Goal: Find specific page/section: Find specific page/section

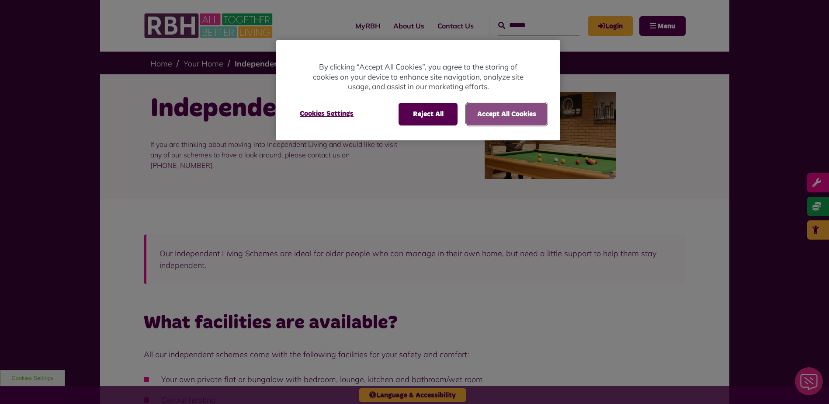
click at [478, 111] on button "Accept All Cookies" at bounding box center [506, 114] width 81 height 23
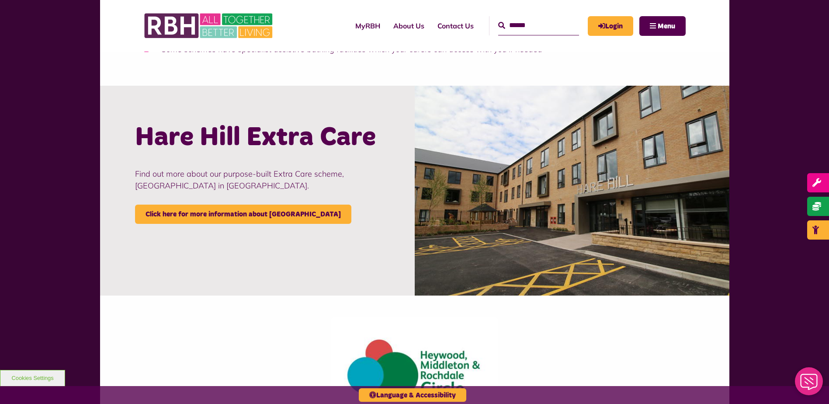
scroll to position [743, 0]
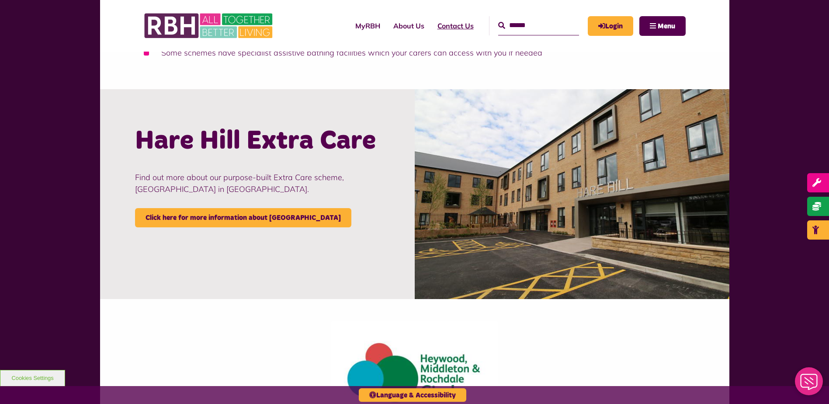
click at [434, 27] on link "Contact Us" at bounding box center [455, 26] width 49 height 24
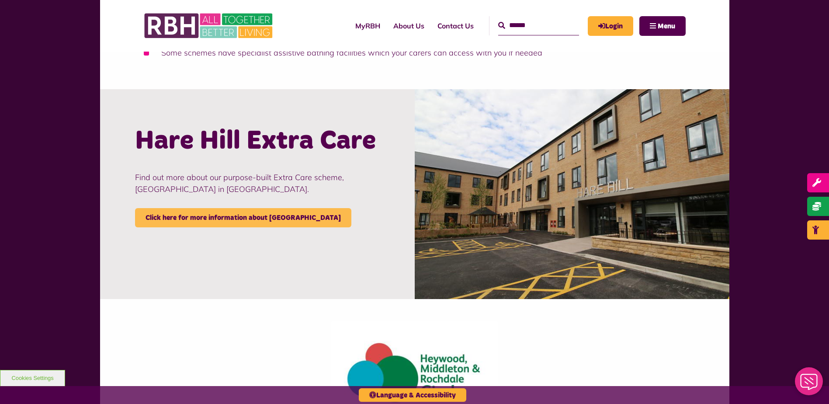
click at [250, 214] on link "Click here for more information about [GEOGRAPHIC_DATA]" at bounding box center [243, 217] width 216 height 19
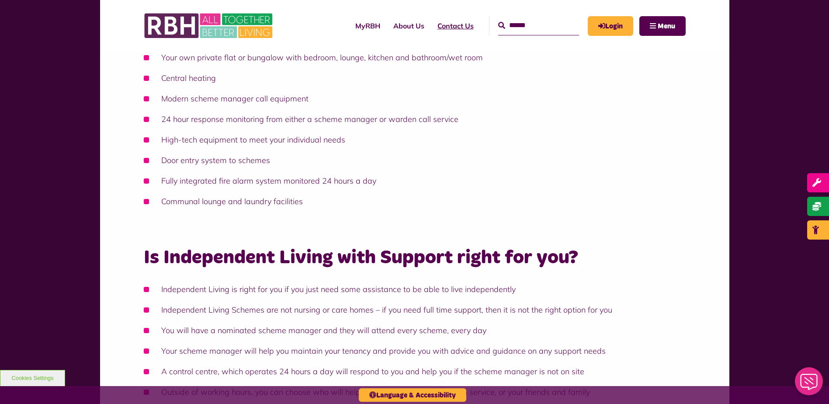
scroll to position [306, 0]
